Goal: Task Accomplishment & Management: Use online tool/utility

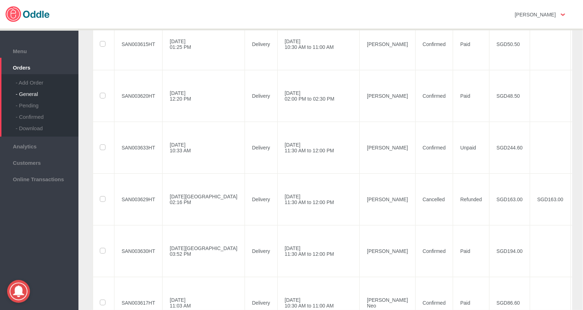
scroll to position [545, 0]
click at [102, 149] on label at bounding box center [103, 147] width 7 height 6
click at [0, 0] on input "checkbox" at bounding box center [0, 0] width 0 height 0
click at [360, 145] on td "[PERSON_NAME]" at bounding box center [388, 147] width 56 height 52
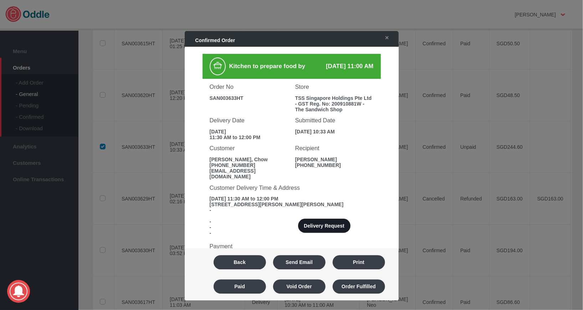
click at [335, 219] on button "Delivery Request" at bounding box center [324, 226] width 52 height 14
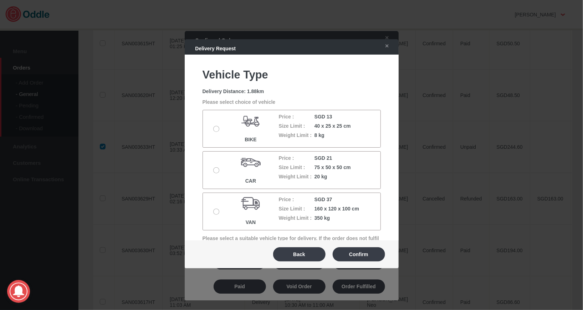
scroll to position [80, 0]
click at [217, 167] on label at bounding box center [217, 169] width 7 height 6
click at [0, 0] on input "radio" at bounding box center [0, 0] width 0 height 0
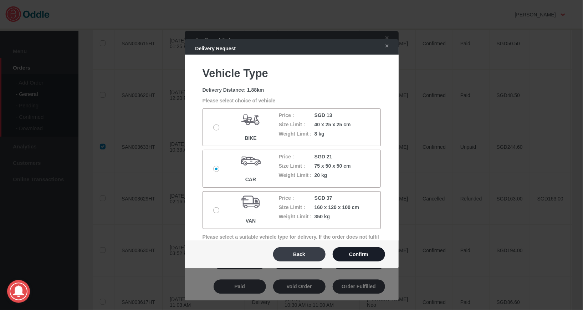
click at [366, 257] on button "Confirm" at bounding box center [359, 254] width 52 height 14
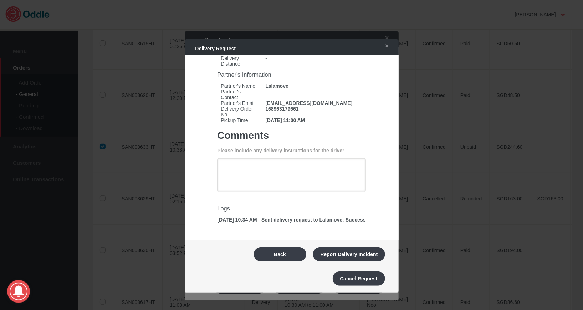
scroll to position [41, 0]
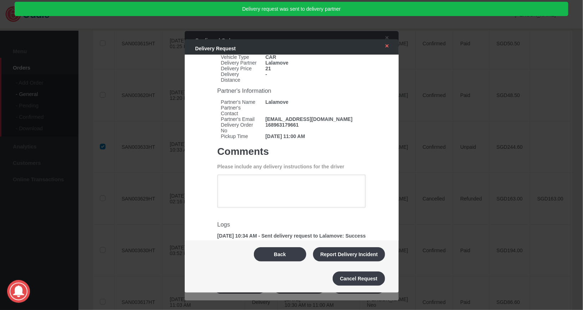
click at [387, 48] on link "✕" at bounding box center [385, 46] width 15 height 13
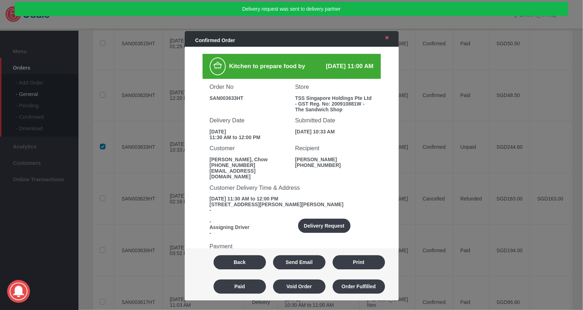
click at [390, 39] on link "✕" at bounding box center [385, 37] width 15 height 13
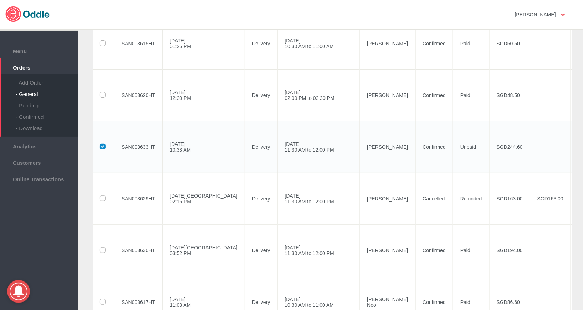
click at [106, 149] on label at bounding box center [103, 147] width 7 height 6
click at [0, 0] on input "checkbox" at bounding box center [0, 0] width 0 height 0
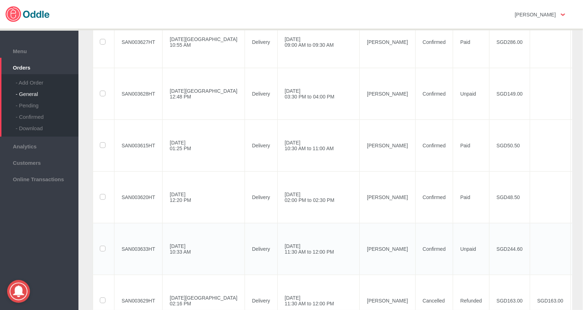
scroll to position [482, 0]
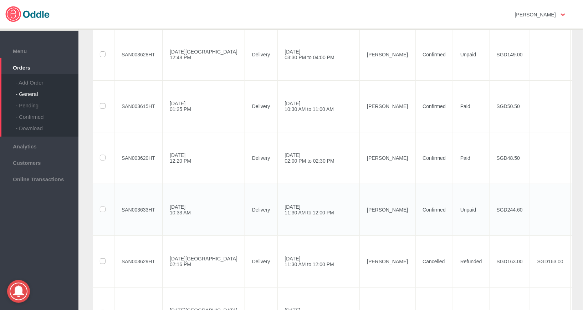
click at [101, 219] on td at bounding box center [103, 210] width 21 height 52
click at [106, 212] on label at bounding box center [103, 210] width 7 height 6
click at [0, 0] on input "checkbox" at bounding box center [0, 0] width 0 height 0
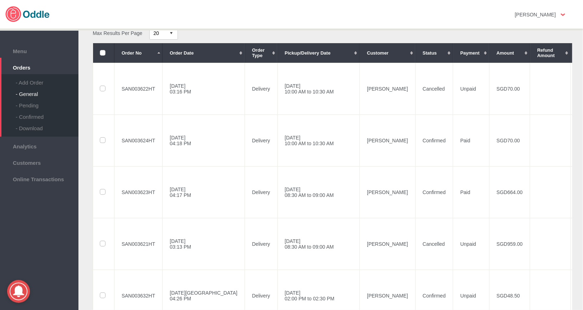
scroll to position [0, 0]
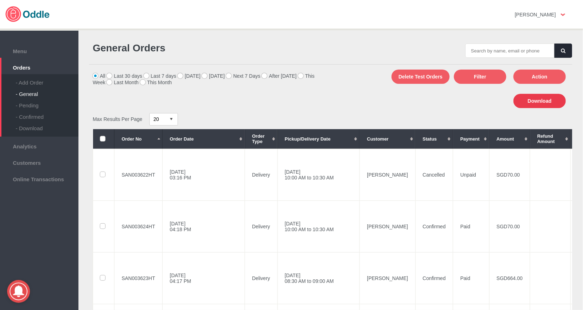
click at [525, 100] on button "Download" at bounding box center [540, 101] width 52 height 14
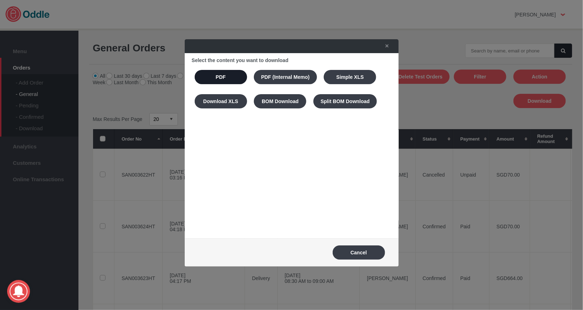
click at [222, 81] on button "PDF" at bounding box center [221, 77] width 52 height 14
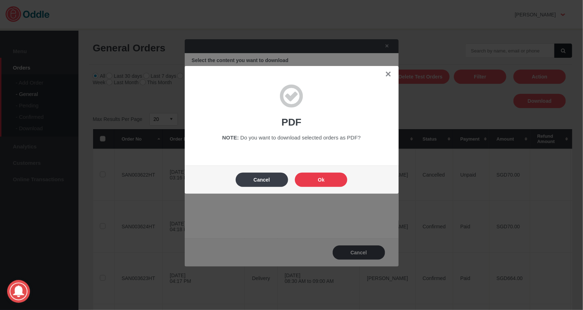
click at [327, 181] on button "Ok" at bounding box center [321, 180] width 52 height 14
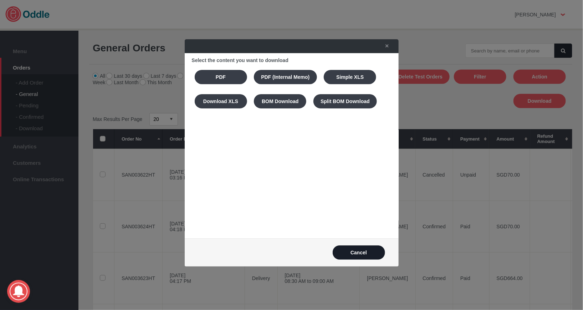
click at [356, 255] on button "Cancel" at bounding box center [359, 252] width 52 height 14
